Goal: Use online tool/utility

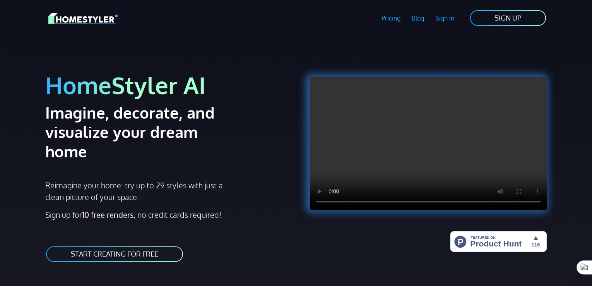
click at [118, 245] on link "START CREATING FOR FREE" at bounding box center [114, 253] width 139 height 17
click at [128, 245] on link "START CREATING FOR FREE" at bounding box center [114, 253] width 139 height 17
click at [240, 234] on div "HomeStyler AI Imagine, decorate, and visualize your dream home Reimagine your h…" at bounding box center [169, 159] width 256 height 226
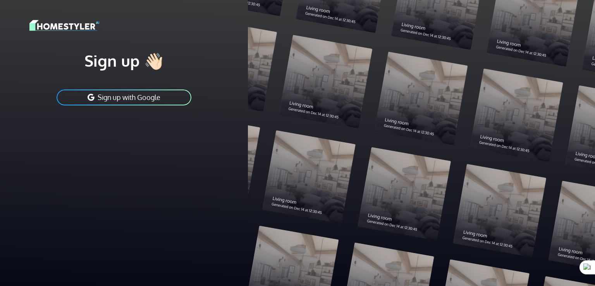
click at [129, 100] on button "Sign up with Google" at bounding box center [124, 97] width 136 height 17
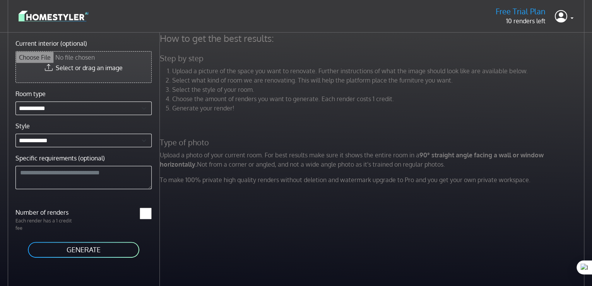
type input "**********"
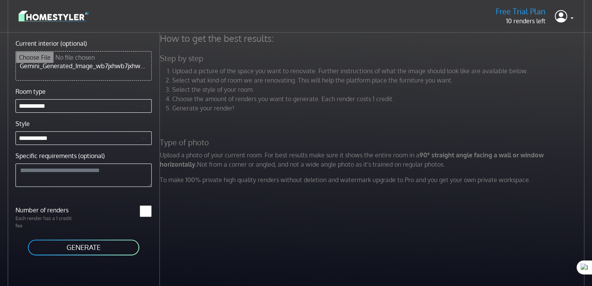
click at [81, 248] on button "GENERATE" at bounding box center [83, 246] width 113 height 17
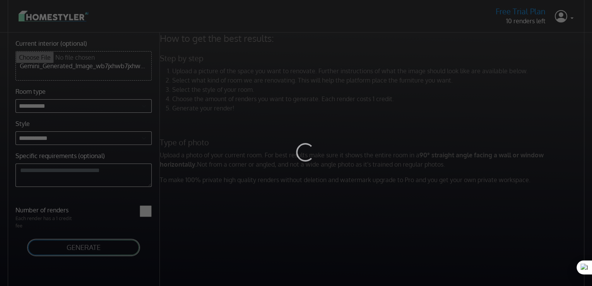
drag, startPoint x: 527, startPoint y: 89, endPoint x: 448, endPoint y: 115, distance: 83.4
click at [448, 115] on div "Loading..." at bounding box center [296, 143] width 592 height 286
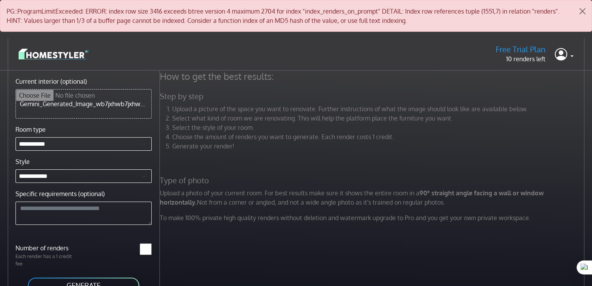
click at [270, 252] on div "How to get the best results: Step by step Upload a picture of the space you wan…" at bounding box center [376, 213] width 432 height 286
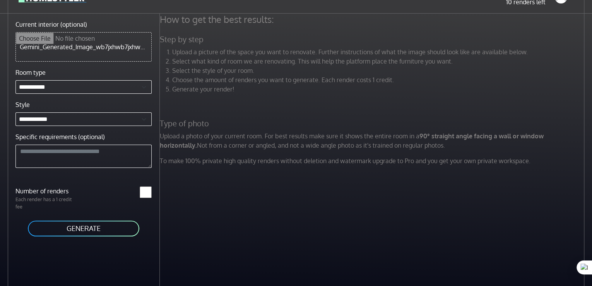
scroll to position [70, 0]
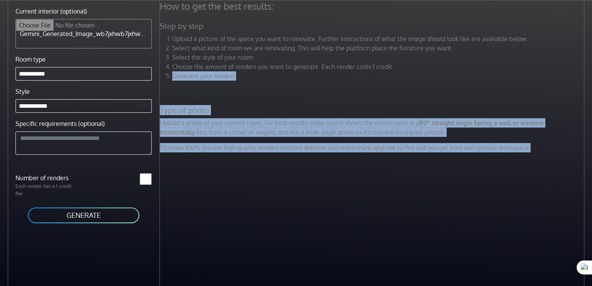
drag, startPoint x: 590, startPoint y: 253, endPoint x: 579, endPoint y: 64, distance: 189.2
click at [579, 64] on div "How to get the best results: Step by step Upload a picture of the space you wan…" at bounding box center [376, 143] width 432 height 286
click at [413, 222] on div "How to get the best results: Step by step Upload a picture of the space you wan…" at bounding box center [376, 143] width 432 height 286
